Goal: Task Accomplishment & Management: Use online tool/utility

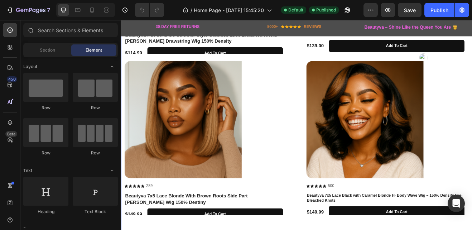
scroll to position [772, 0]
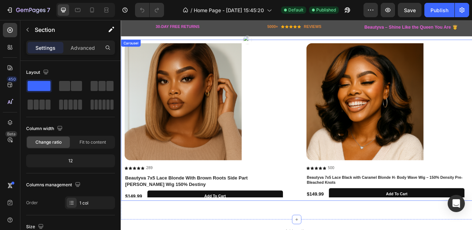
click at [331, 160] on div "Product Images Icon Icon Icon Icon Icon Icon List 289 Text Block Row Beautyva 7…" at bounding box center [335, 142] width 421 height 188
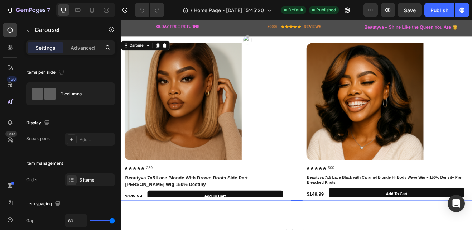
click at [331, 160] on div "Product Images Icon Icon Icon Icon Icon Icon List 289 Text Block Row Beautyva 7…" at bounding box center [335, 142] width 421 height 188
click at [164, 49] on icon at bounding box center [166, 51] width 4 height 5
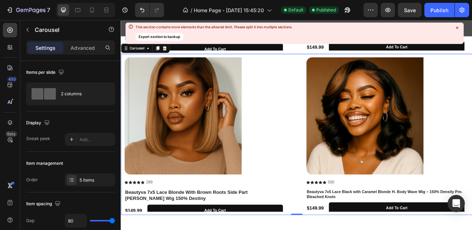
scroll to position [957, 0]
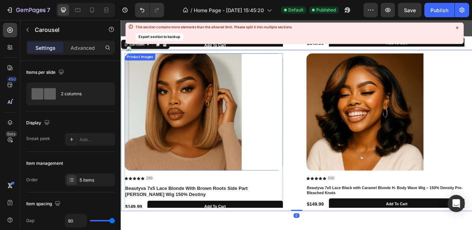
click at [183, 124] on img at bounding box center [196, 132] width 143 height 143
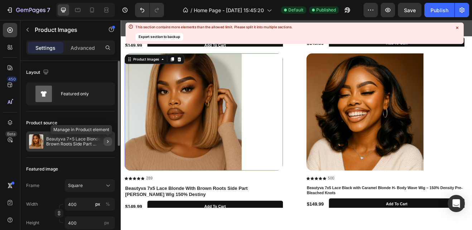
click at [108, 141] on icon "button" at bounding box center [108, 142] width 6 height 6
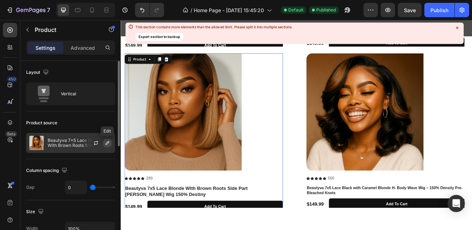
click at [108, 140] on icon "button" at bounding box center [108, 143] width 6 height 6
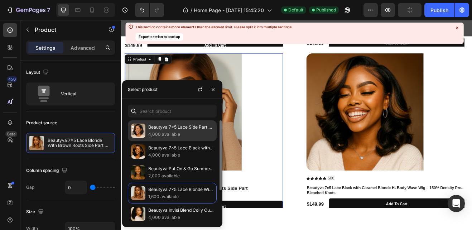
click at [171, 124] on p "Beautyva 7x5 Lace Side Part Layered Wig With Side-Swept Bangs & Invisible Draws…" at bounding box center [180, 127] width 65 height 7
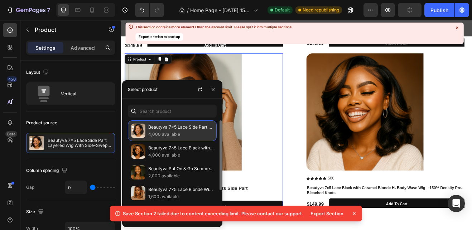
click at [175, 126] on p "Beautyva 7x5 Lace Side Part Layered Wig With Side-Swept Bangs & Invisible Draws…" at bounding box center [180, 127] width 65 height 7
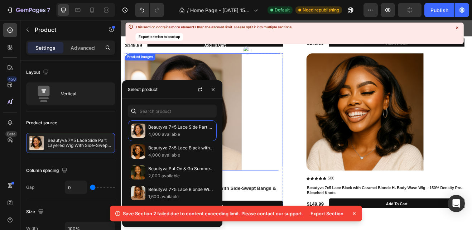
click at [314, 147] on div at bounding box center [222, 132] width 194 height 143
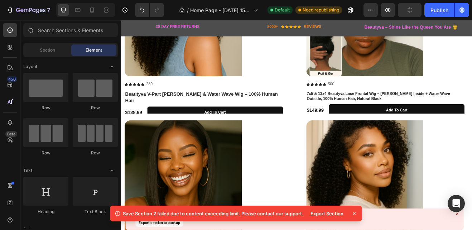
scroll to position [93, 0]
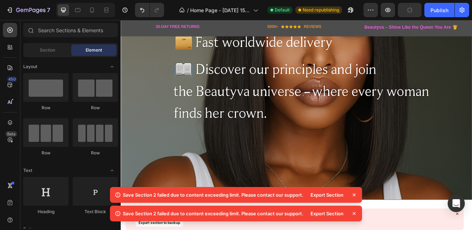
click at [321, 194] on div "Export Section" at bounding box center [327, 195] width 42 height 10
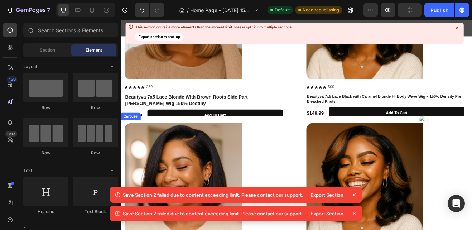
scroll to position [933, 0]
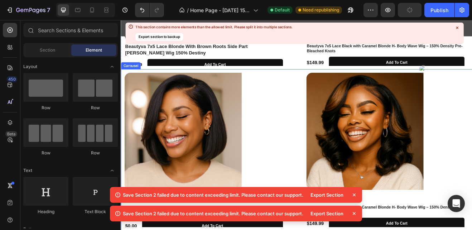
click at [472, 228] on div "Product Images Icon Icon Icon Icon Icon Icon List 289 Text Block Row Beautyva 7…" at bounding box center [336, 178] width 430 height 197
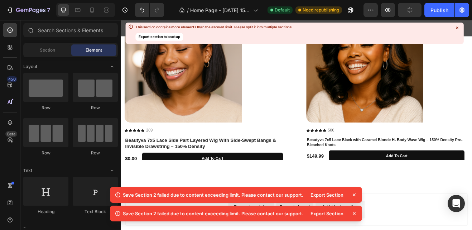
scroll to position [1048, 0]
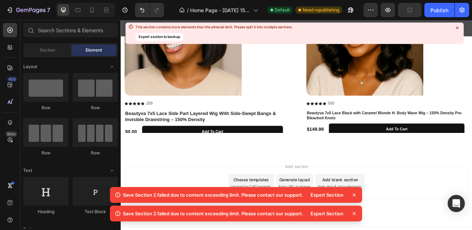
click at [354, 195] on icon at bounding box center [354, 194] width 7 height 7
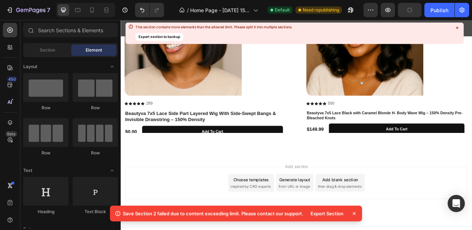
click at [354, 214] on icon at bounding box center [354, 213] width 7 height 7
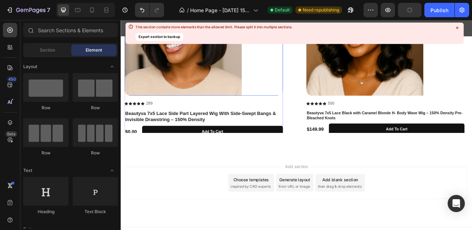
click at [169, 36] on button "Export section to backup" at bounding box center [159, 37] width 48 height 8
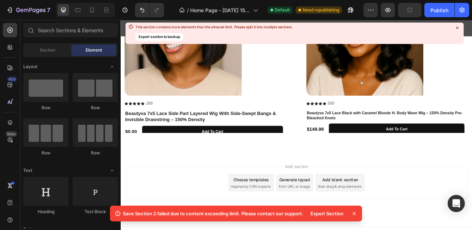
click at [427, 185] on div "Add section Choose templates inspired by CRO experts Generate layout from URL o…" at bounding box center [336, 229] width 430 height 88
click at [379, 220] on span "then drag & drop elements" at bounding box center [388, 223] width 53 height 6
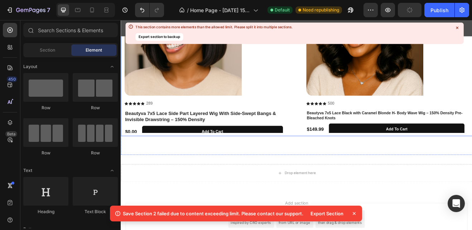
click at [328, 97] on div "Product Images Icon Icon Icon Icon Icon Icon List 289 Text Block Row Beautyva 7…" at bounding box center [335, 63] width 421 height 188
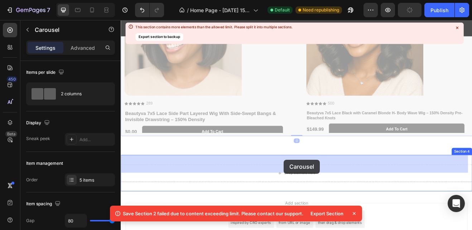
drag, startPoint x: 328, startPoint y: 97, endPoint x: 320, endPoint y: 191, distance: 93.9
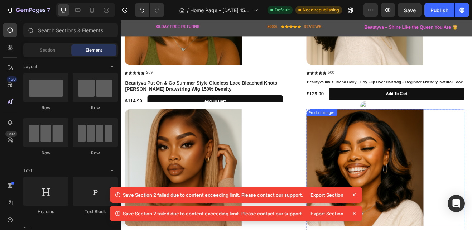
scroll to position [760, 0]
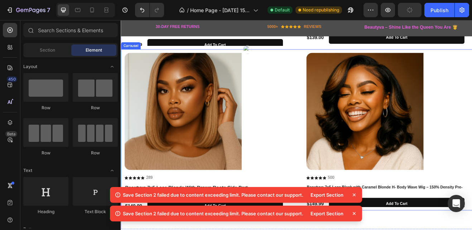
click at [312, 181] on div at bounding box center [222, 131] width 194 height 143
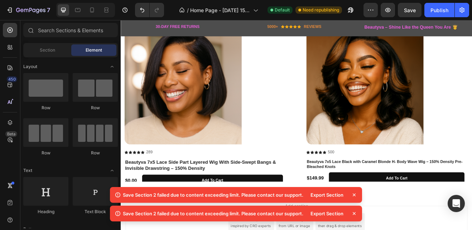
scroll to position [1009, 0]
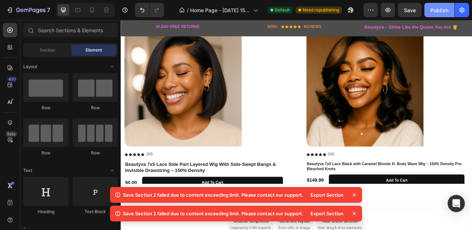
click at [441, 12] on div "Publish" at bounding box center [440, 10] width 18 height 8
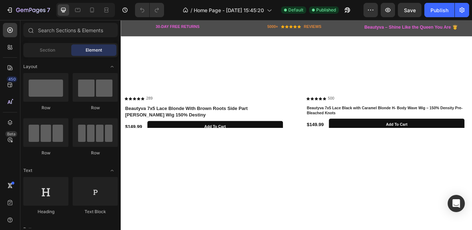
scroll to position [855, 0]
